Goal: Task Accomplishment & Management: Manage account settings

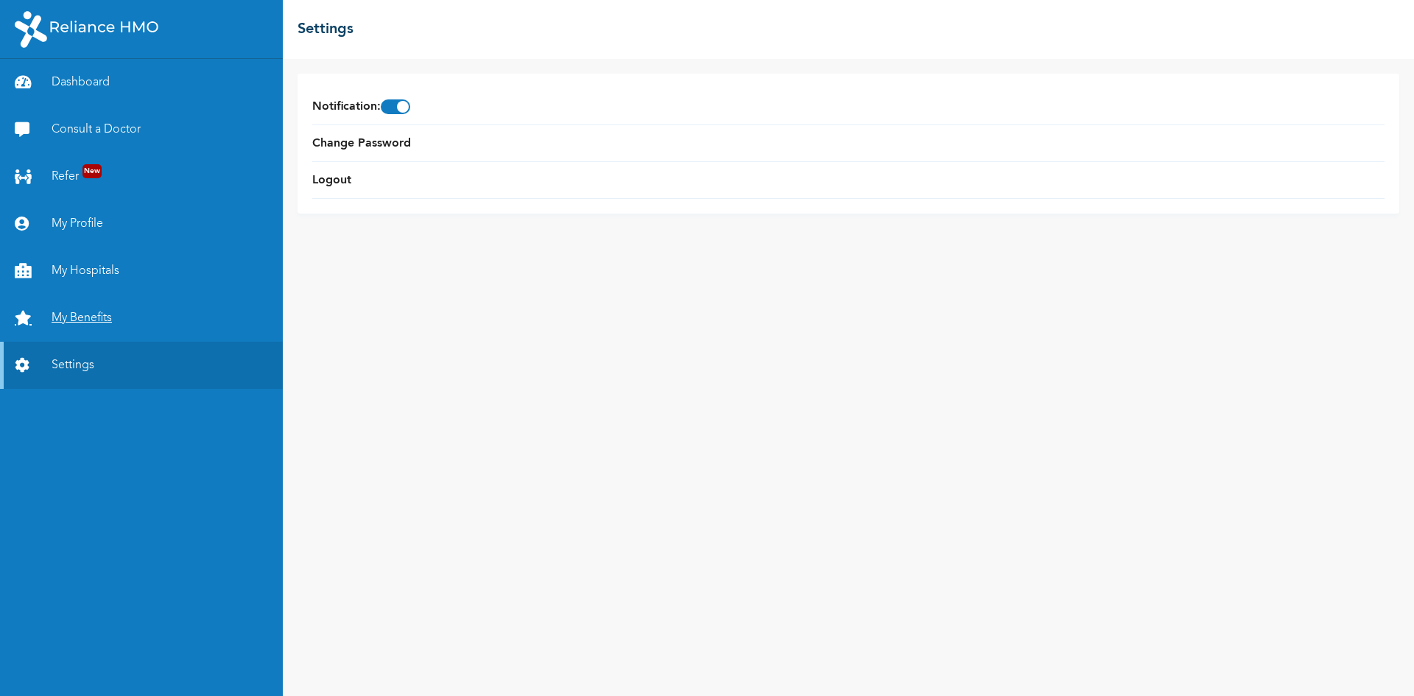
click at [95, 316] on link "My Benefits" at bounding box center [141, 318] width 283 height 47
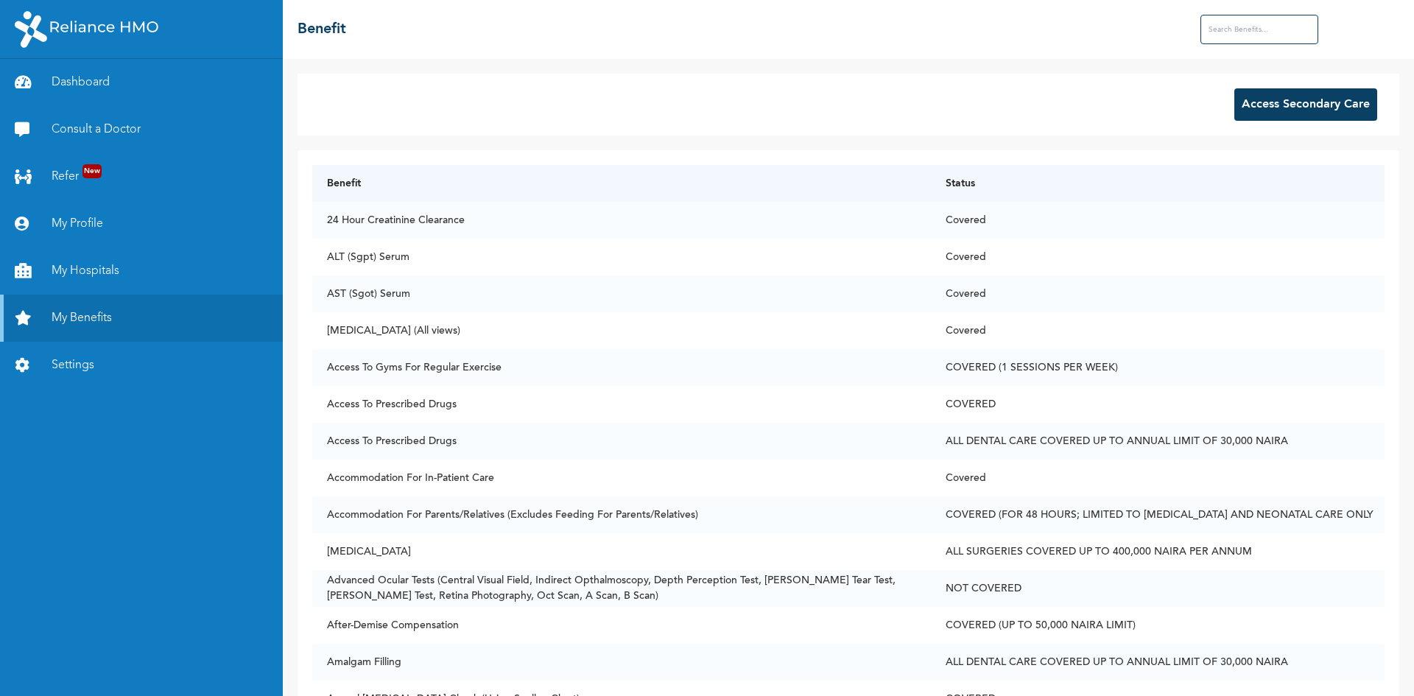
click at [1242, 102] on button "Access Secondary Care" at bounding box center [1305, 104] width 143 height 32
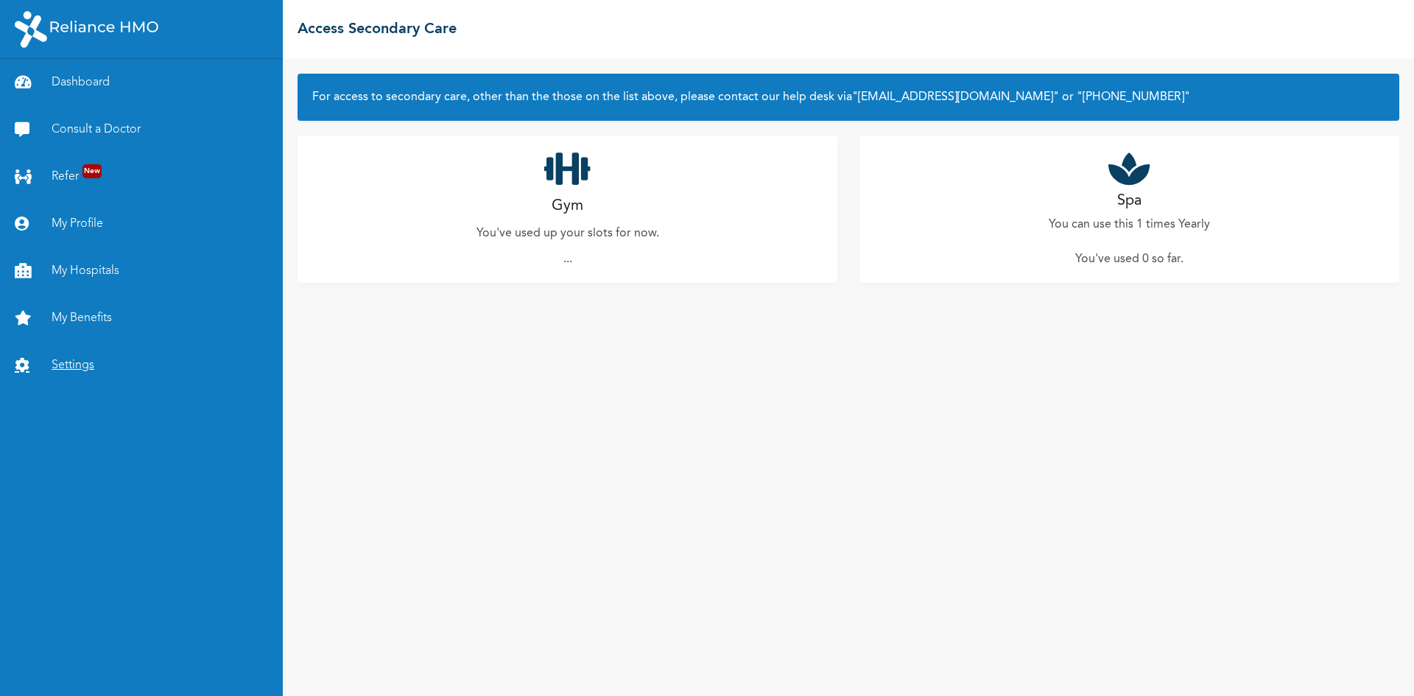
click at [42, 370] on link "Settings" at bounding box center [141, 365] width 283 height 47
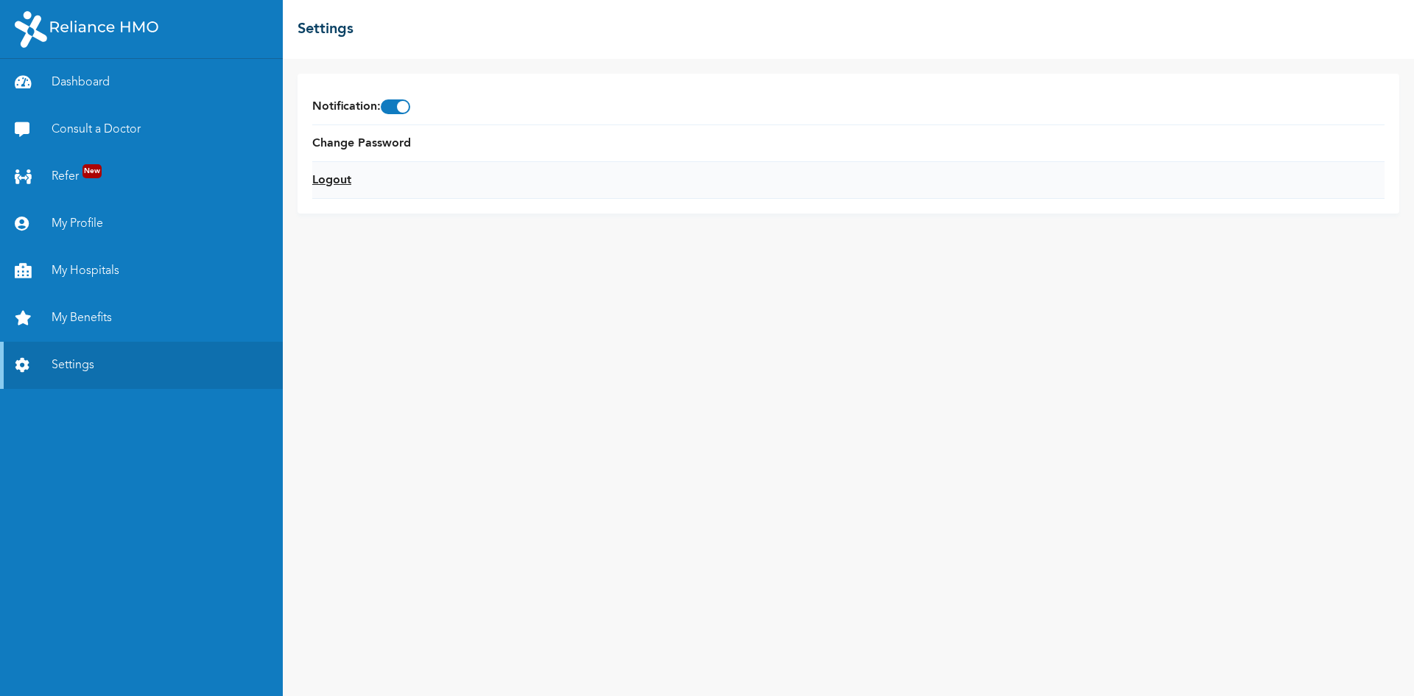
click at [320, 177] on link "Logout" at bounding box center [331, 181] width 39 height 18
click at [513, 138] on li "Change Password" at bounding box center [848, 143] width 1072 height 37
click at [416, 177] on li "Logout" at bounding box center [848, 180] width 1072 height 37
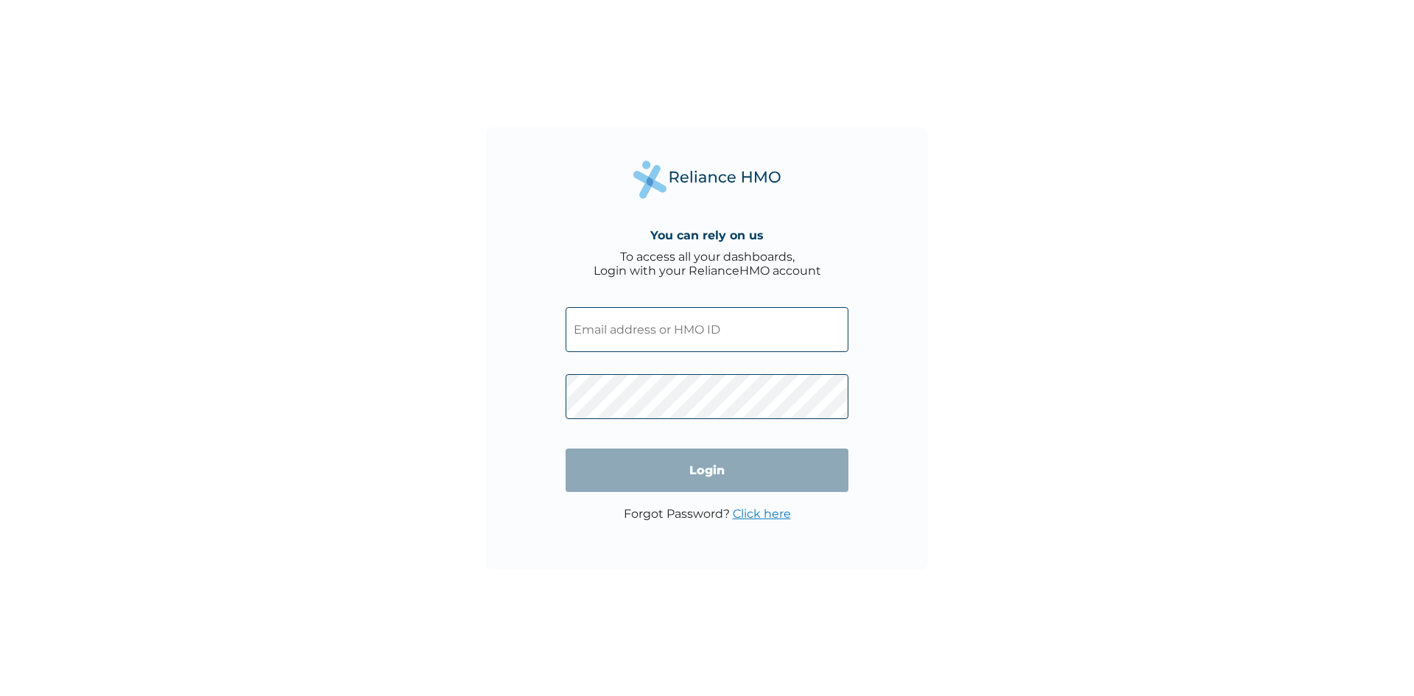
click at [632, 317] on input "text" at bounding box center [707, 329] width 283 height 45
type input "mildredakuagwu@yahoo.com"
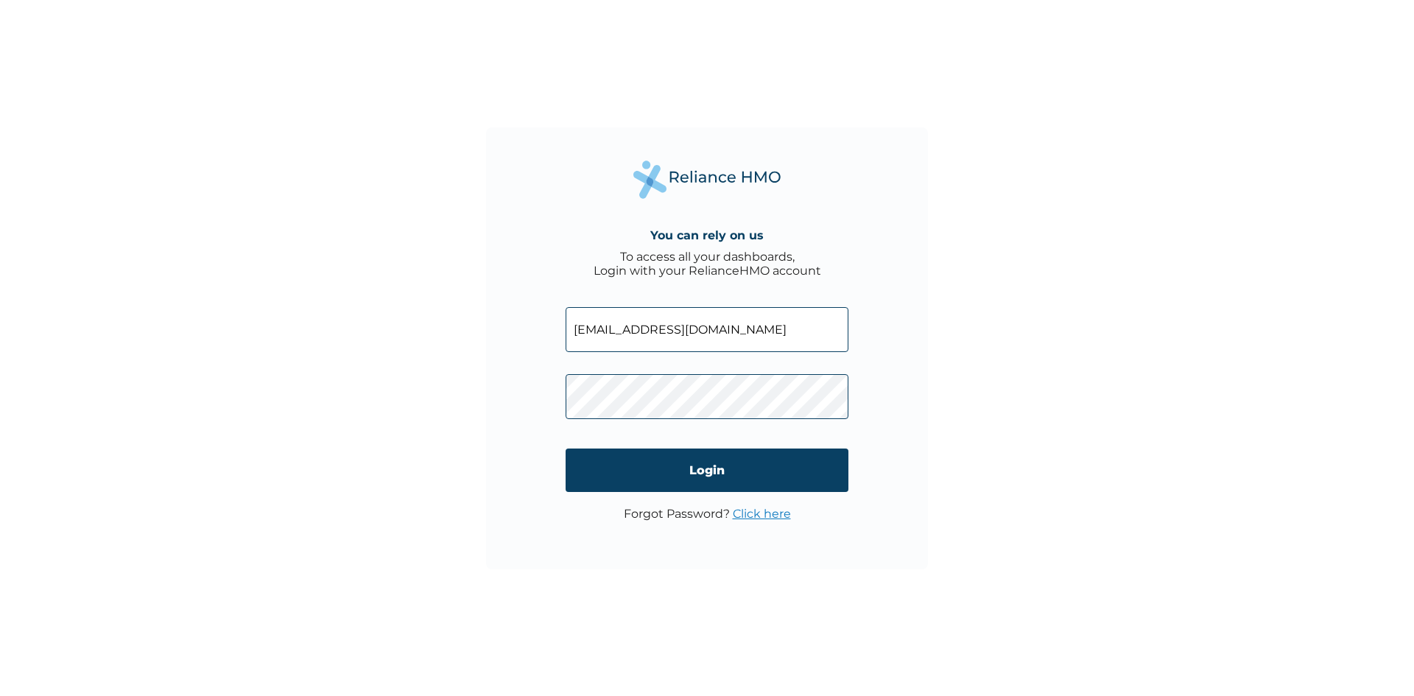
click input "Login" at bounding box center [707, 469] width 283 height 43
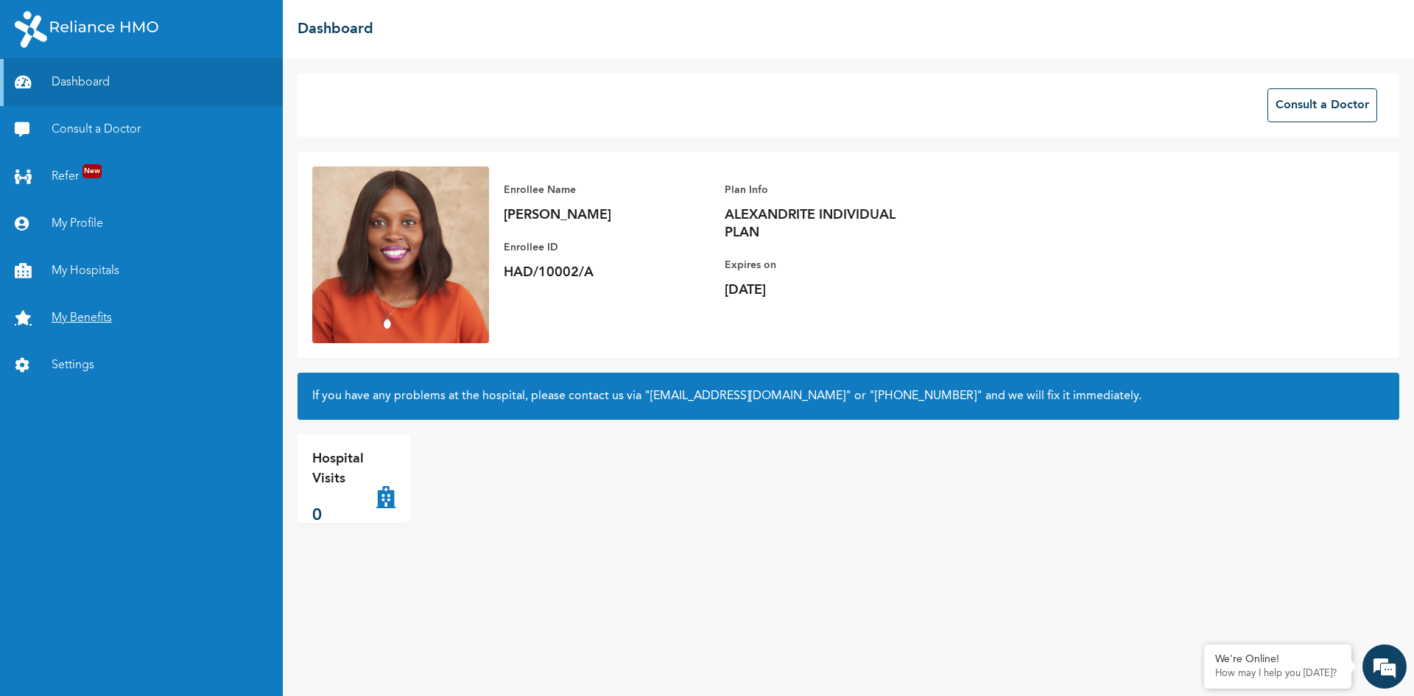
click at [87, 319] on link "My Benefits" at bounding box center [141, 318] width 283 height 47
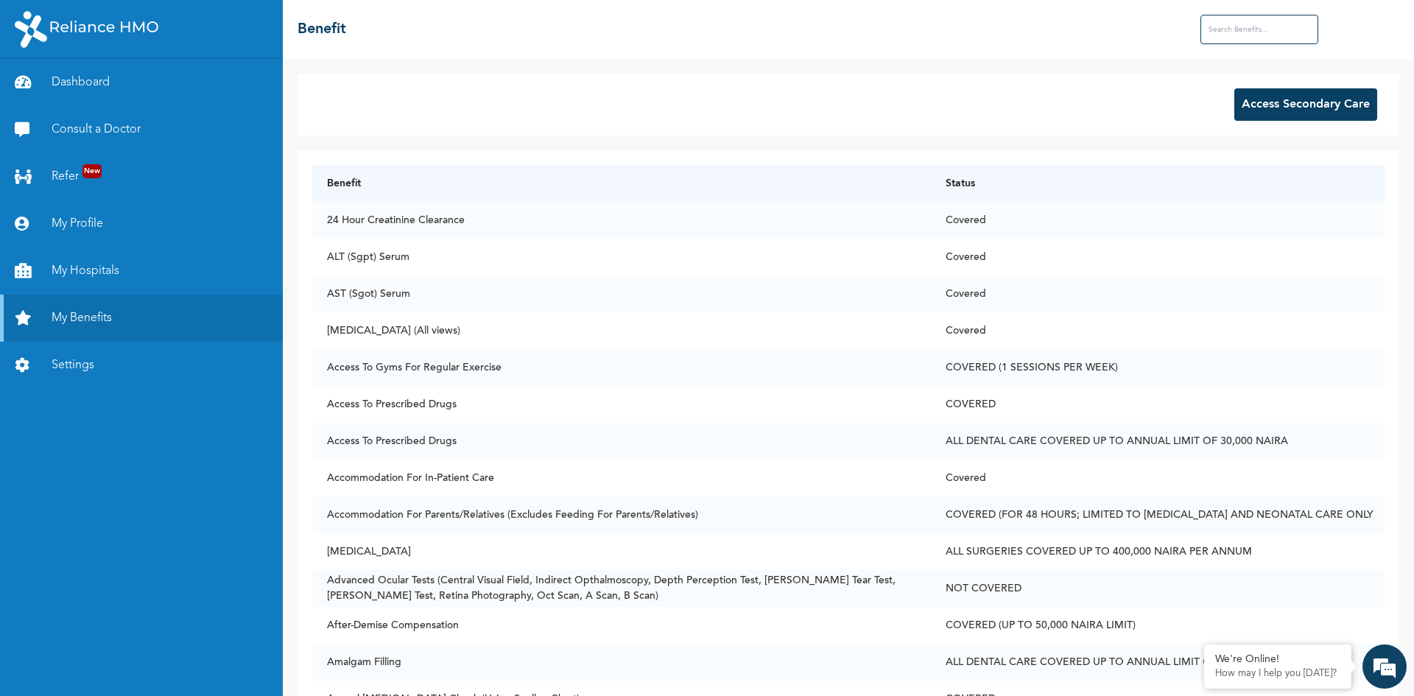
click at [1302, 119] on button "Access Secondary Care" at bounding box center [1305, 104] width 143 height 32
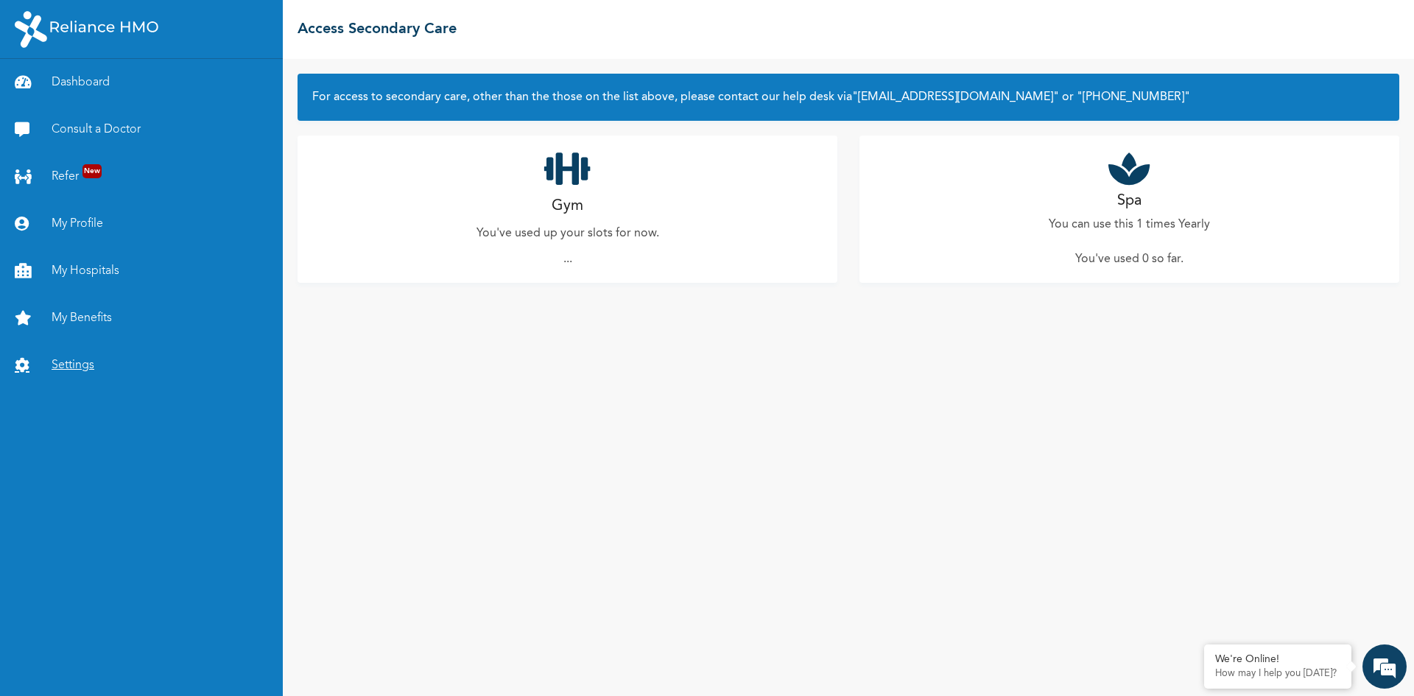
click at [81, 368] on link "Settings" at bounding box center [141, 365] width 283 height 47
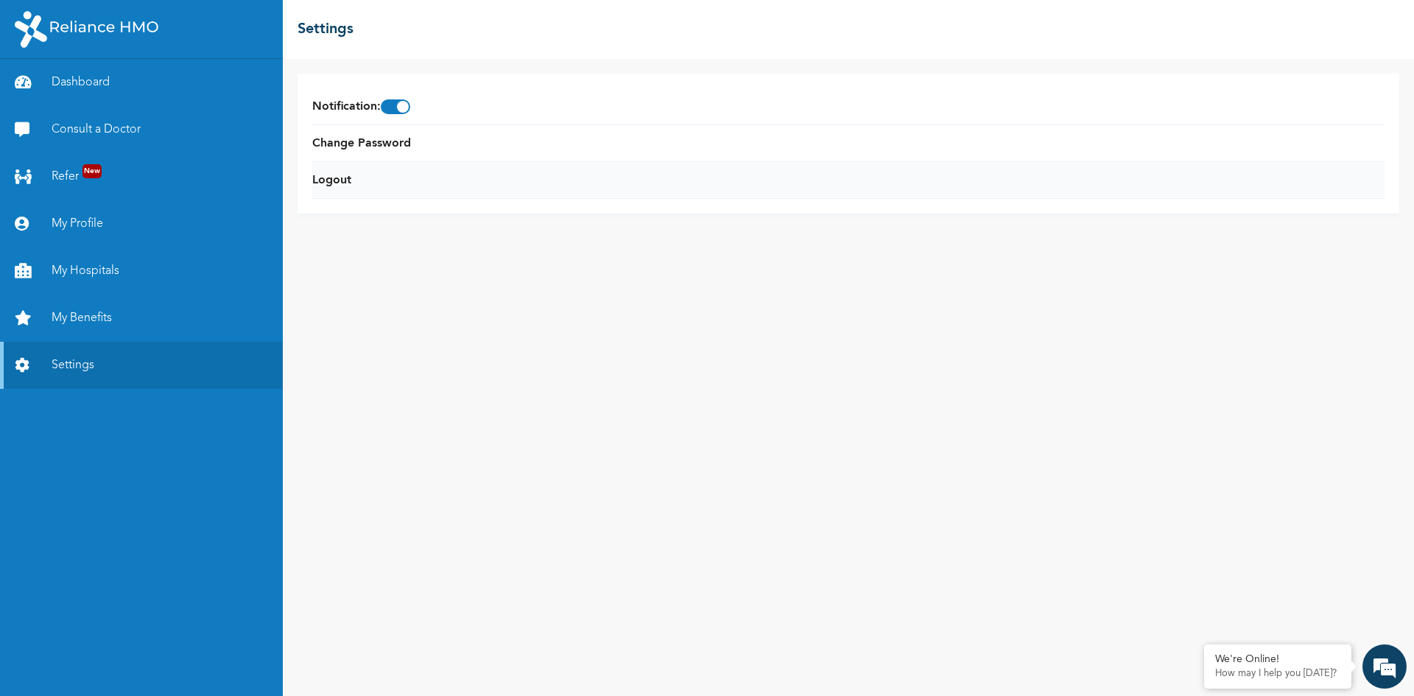
click at [337, 193] on li "Logout" at bounding box center [848, 180] width 1072 height 37
click at [333, 173] on link "Logout" at bounding box center [331, 181] width 39 height 18
